Goal: Communication & Community: Connect with others

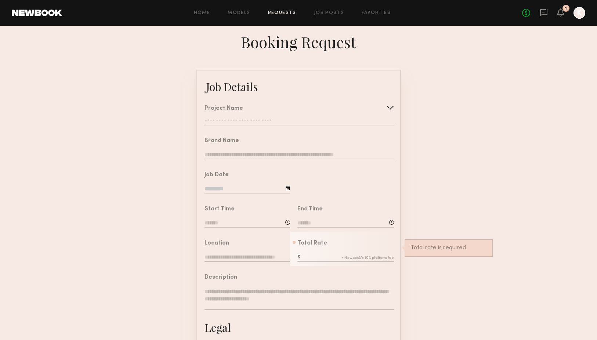
scroll to position [144, 0]
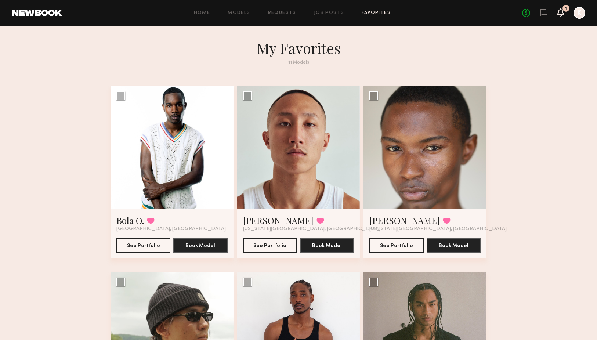
click at [560, 16] on icon at bounding box center [561, 15] width 2 height 1
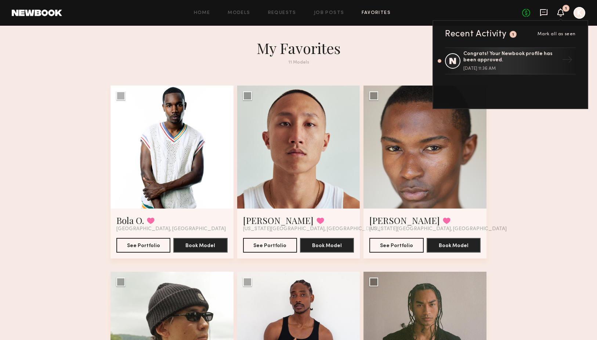
click at [540, 14] on icon at bounding box center [544, 12] width 8 height 8
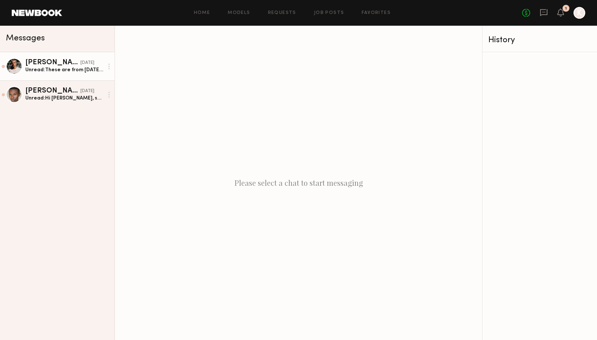
click at [85, 76] on link "[PERSON_NAME] [DATE] Unread: These are from [DATE] :)" at bounding box center [57, 66] width 115 height 28
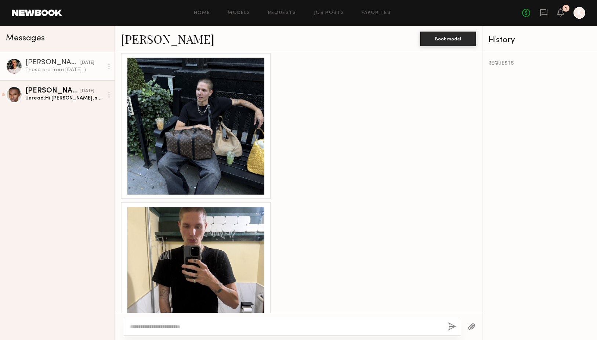
scroll to position [431, 0]
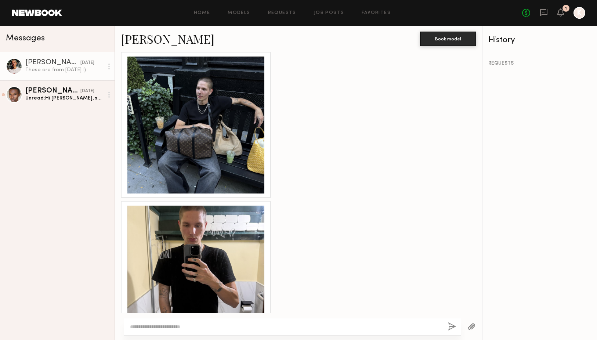
click at [219, 139] on div at bounding box center [195, 125] width 137 height 137
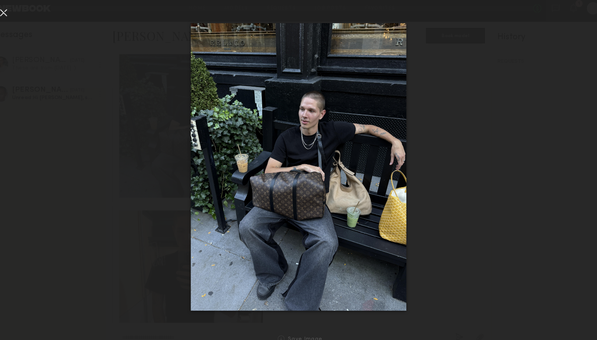
click at [524, 171] on div at bounding box center [298, 164] width 597 height 305
click at [11, 14] on div at bounding box center [17, 17] width 12 height 12
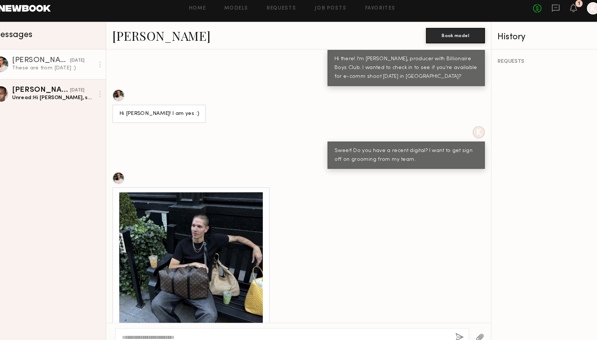
scroll to position [207, 0]
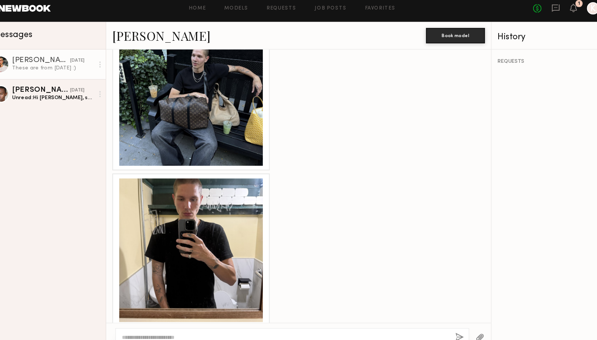
click at [174, 194] on div at bounding box center [195, 243] width 137 height 137
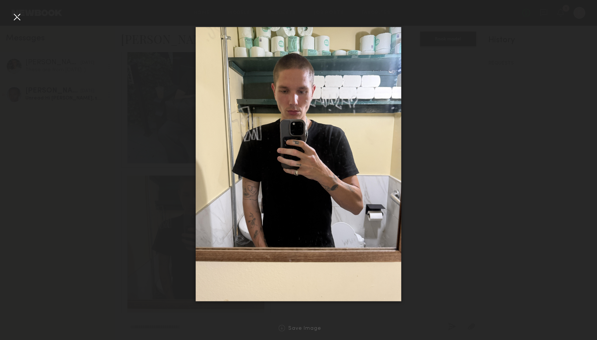
click at [16, 16] on div at bounding box center [17, 17] width 12 height 12
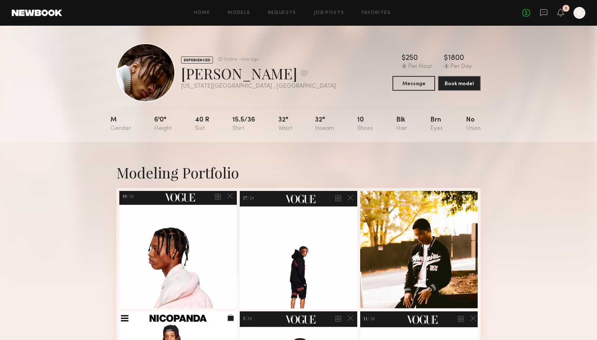
scroll to position [2, 0]
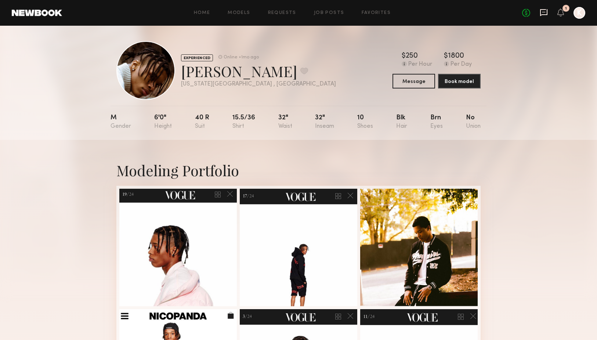
click at [541, 12] on icon at bounding box center [543, 12] width 7 height 7
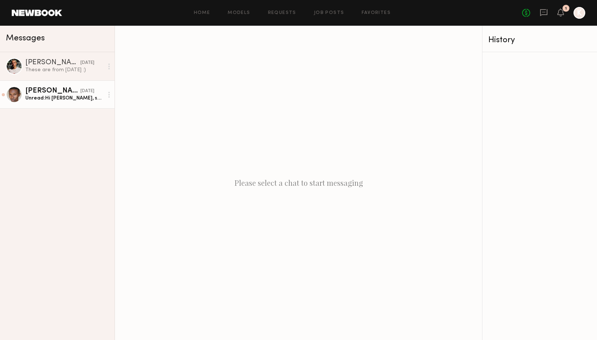
click at [63, 91] on div "[PERSON_NAME]" at bounding box center [52, 90] width 55 height 7
